Goal: Task Accomplishment & Management: Use online tool/utility

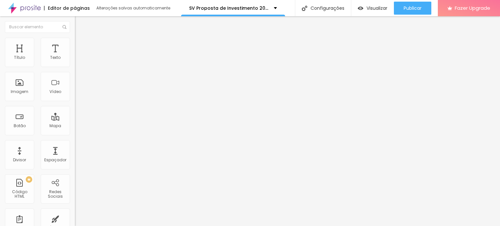
type input "1"
type input "3"
type input "2"
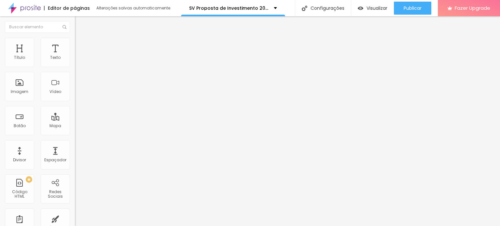
type input "2"
type input "1"
type input "0"
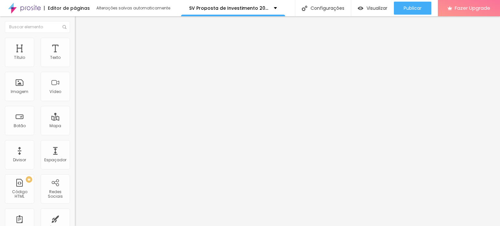
type input "1"
type input "20"
drag, startPoint x: 14, startPoint y: 103, endPoint x: 154, endPoint y: 127, distance: 141.7
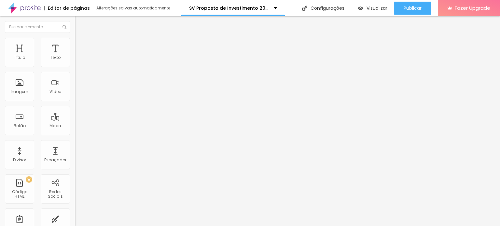
type input "19"
type input "15"
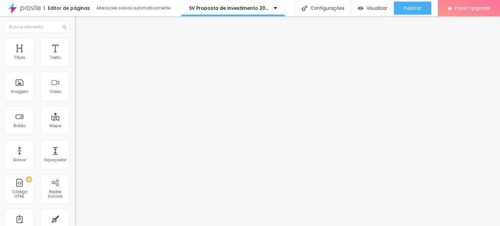
type input "8"
type input "7"
type input "3"
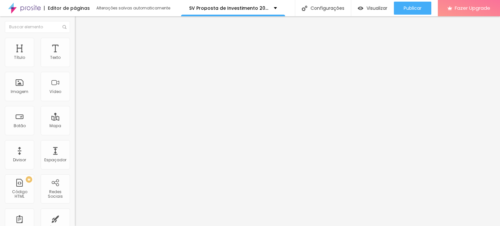
type input "3"
type input "2"
type input "1"
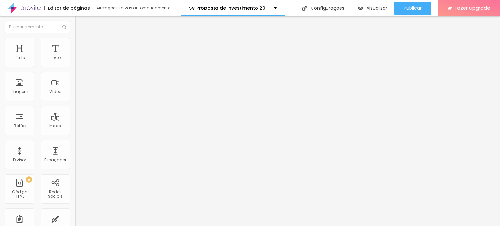
type input "0"
type input "1"
drag, startPoint x: 55, startPoint y: 101, endPoint x: 17, endPoint y: 103, distance: 38.1
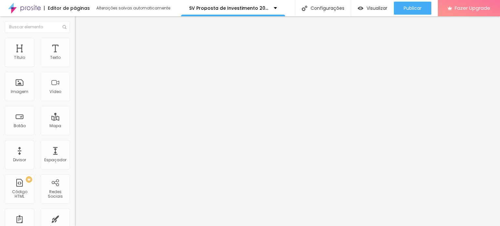
type input "1"
click at [81, 45] on span "Avançado" at bounding box center [91, 42] width 21 height 6
click at [75, 38] on li "Estilo" at bounding box center [112, 34] width 75 height 7
type input "20"
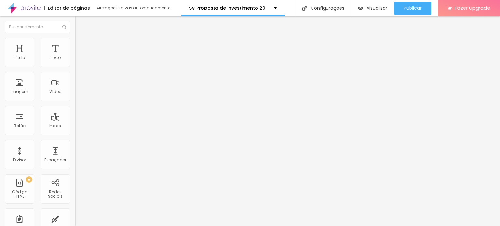
type input "18"
type input "19"
type input "20"
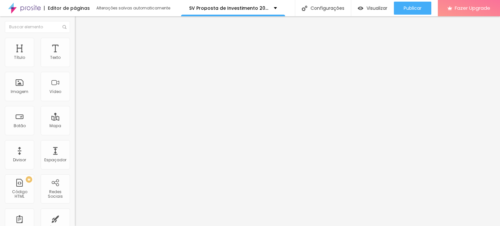
type input "20"
type input "21"
type input "20"
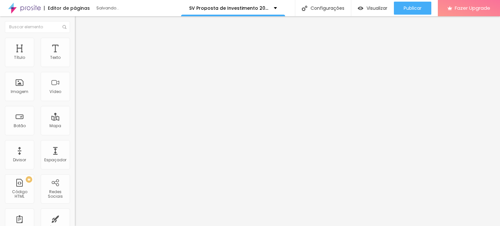
drag, startPoint x: 36, startPoint y: 62, endPoint x: 34, endPoint y: 66, distance: 4.4
click at [75, 120] on input "range" at bounding box center [96, 122] width 42 height 5
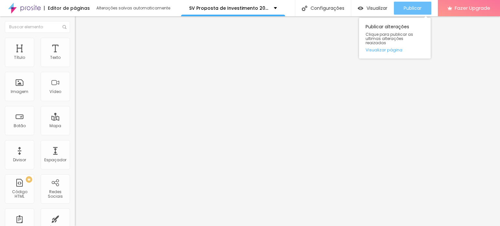
click at [410, 13] on div "Publicar" at bounding box center [412, 8] width 18 height 13
